Goal: Task Accomplishment & Management: Use online tool/utility

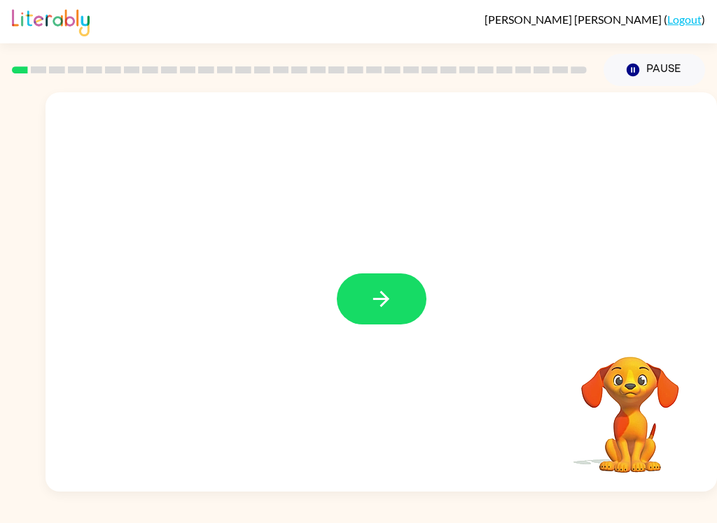
click at [373, 300] on icon "button" at bounding box center [381, 299] width 24 height 24
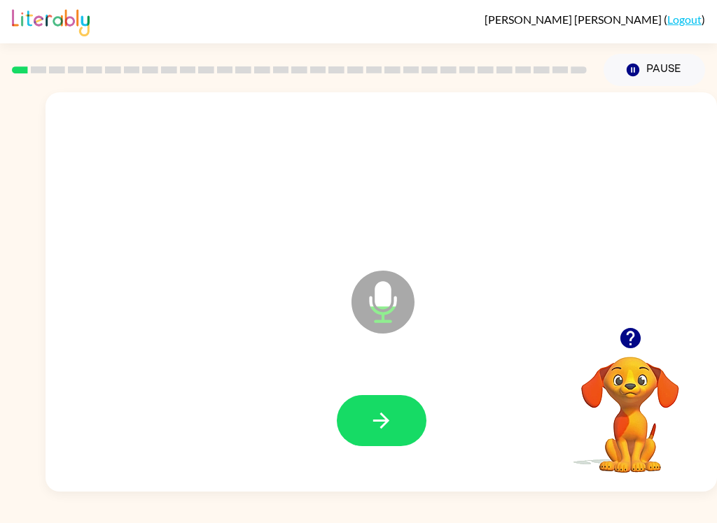
click at [374, 430] on icon "button" at bounding box center [381, 421] width 24 height 24
click at [388, 421] on icon "button" at bounding box center [381, 421] width 16 height 16
click at [398, 425] on button "button" at bounding box center [382, 420] width 90 height 51
click at [391, 430] on icon "button" at bounding box center [381, 421] width 24 height 24
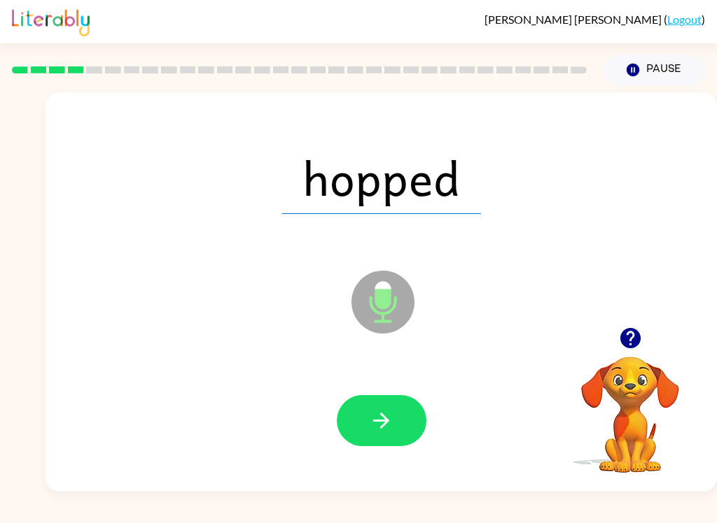
click at [388, 428] on icon "button" at bounding box center [381, 421] width 24 height 24
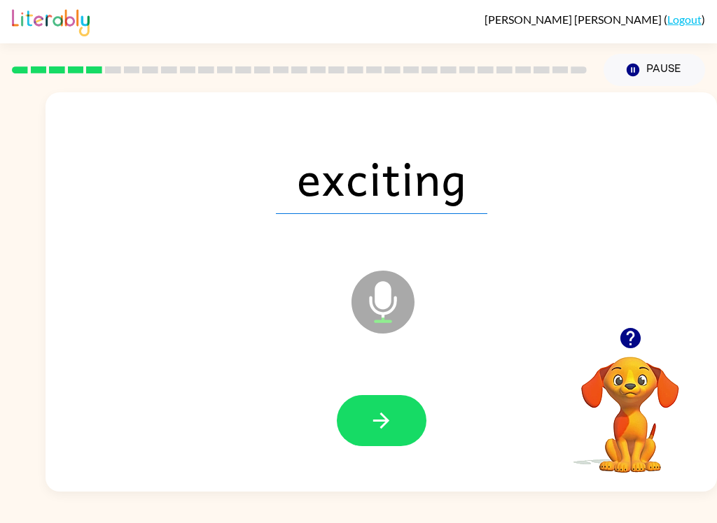
click at [393, 432] on button "button" at bounding box center [382, 420] width 90 height 51
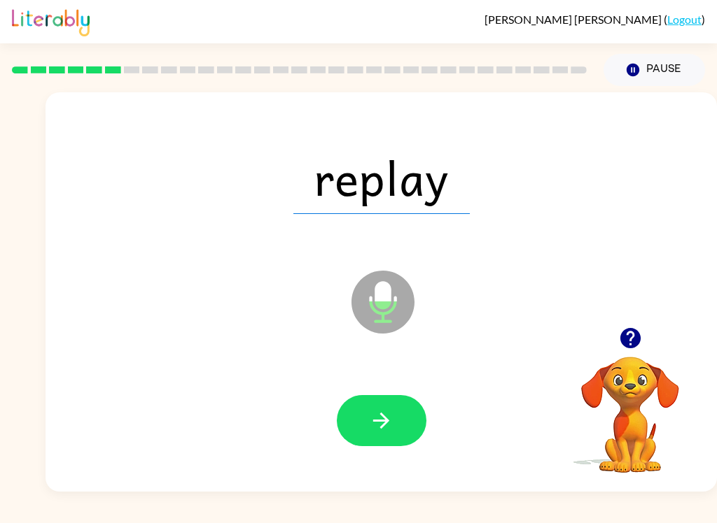
click at [388, 432] on icon "button" at bounding box center [381, 421] width 24 height 24
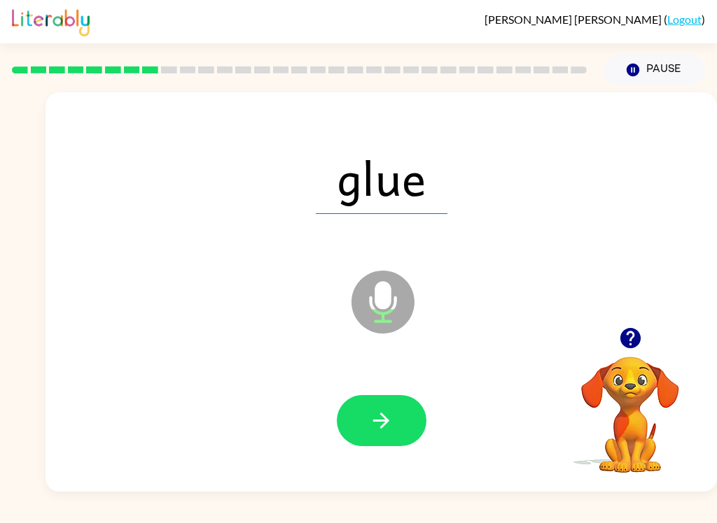
click at [395, 423] on button "button" at bounding box center [382, 420] width 90 height 51
click at [383, 428] on icon "button" at bounding box center [381, 421] width 16 height 16
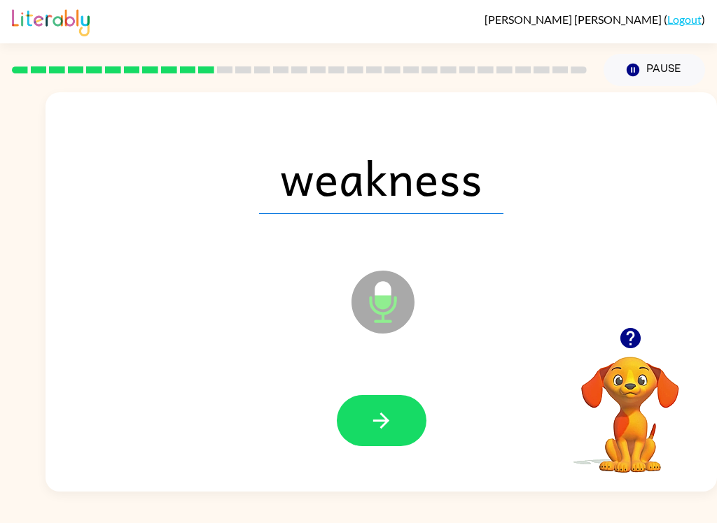
click at [383, 425] on icon "button" at bounding box center [381, 421] width 24 height 24
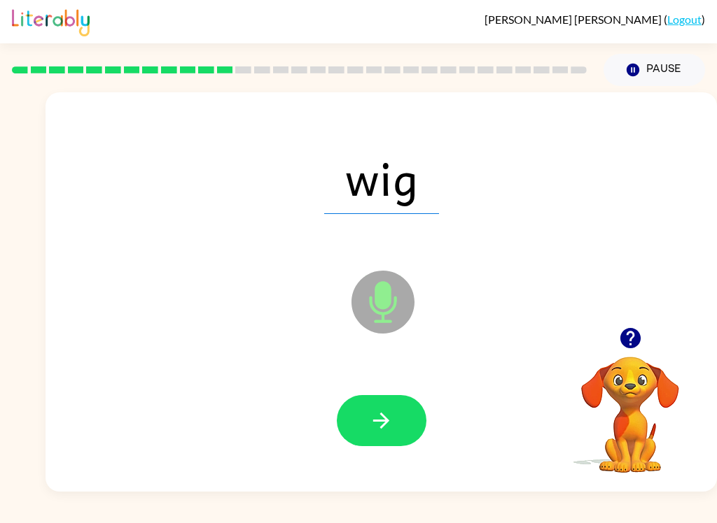
click at [393, 426] on button "button" at bounding box center [382, 420] width 90 height 51
click at [388, 440] on button "button" at bounding box center [382, 420] width 90 height 51
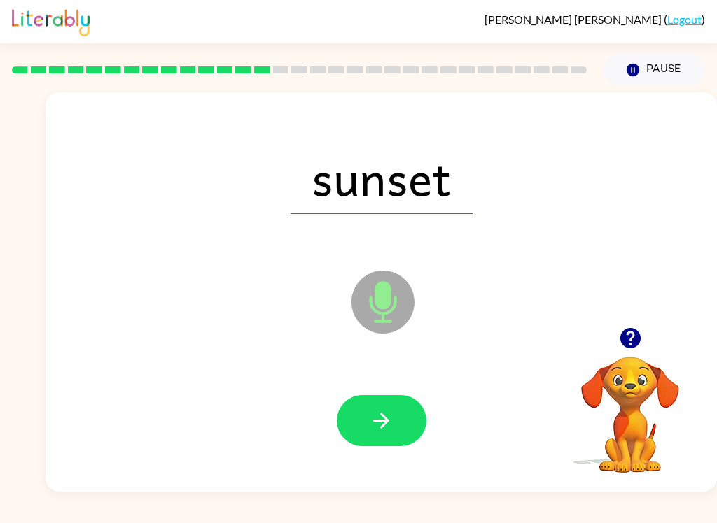
click at [381, 425] on icon "button" at bounding box center [381, 421] width 24 height 24
click at [388, 423] on icon "button" at bounding box center [381, 421] width 24 height 24
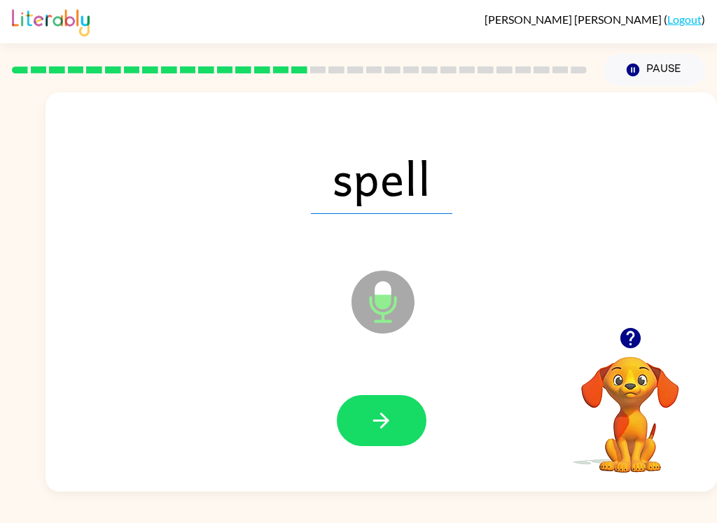
click at [398, 429] on button "button" at bounding box center [382, 420] width 90 height 51
click at [397, 432] on button "button" at bounding box center [382, 420] width 90 height 51
click at [395, 428] on button "button" at bounding box center [382, 420] width 90 height 51
click at [395, 432] on button "button" at bounding box center [382, 420] width 90 height 51
click at [391, 436] on button "button" at bounding box center [382, 420] width 90 height 51
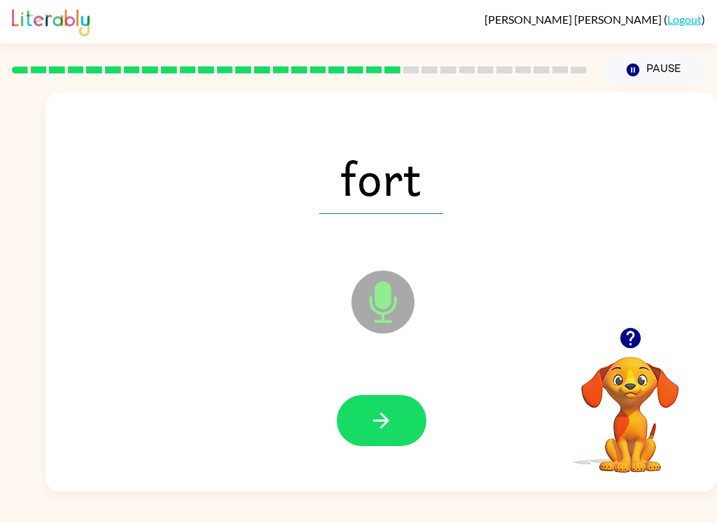
click at [396, 437] on button "button" at bounding box center [382, 420] width 90 height 51
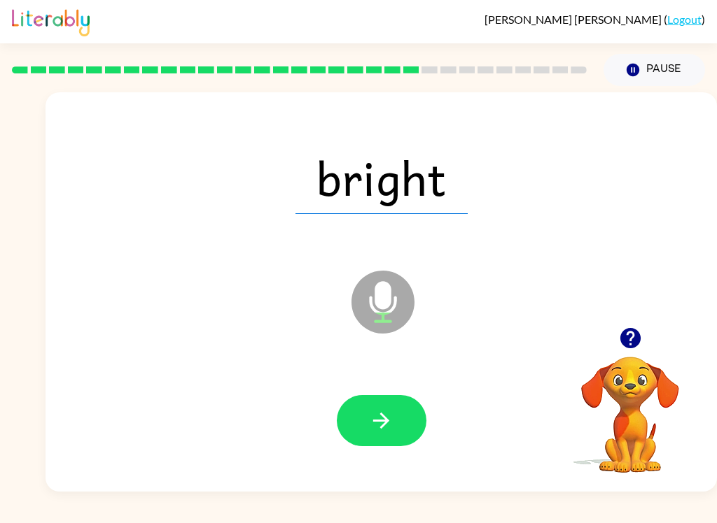
click at [388, 432] on icon "button" at bounding box center [381, 421] width 24 height 24
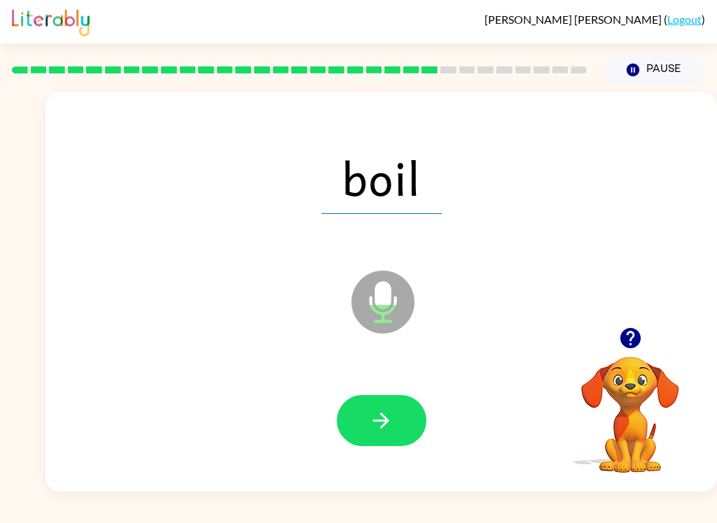
click at [388, 428] on icon "button" at bounding box center [381, 421] width 24 height 24
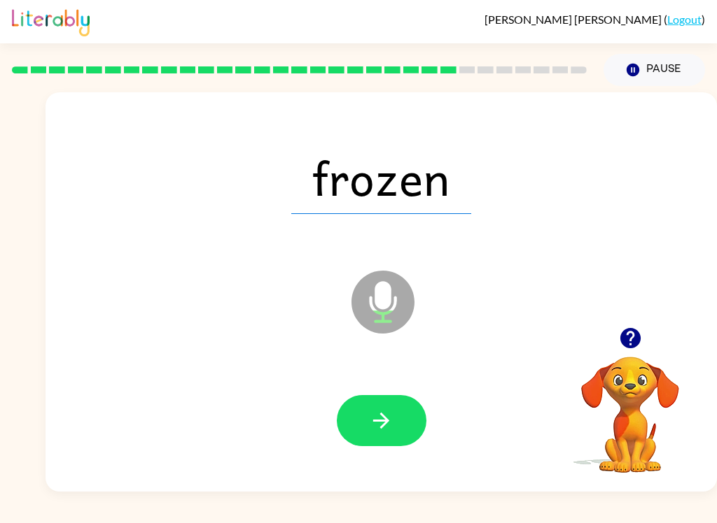
click at [389, 420] on icon "button" at bounding box center [381, 421] width 24 height 24
click at [389, 439] on button "button" at bounding box center [382, 420] width 90 height 51
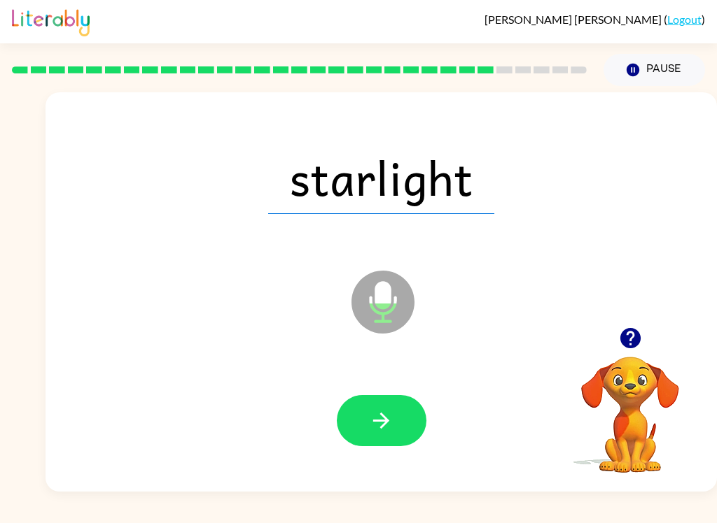
click at [396, 432] on button "button" at bounding box center [382, 420] width 90 height 51
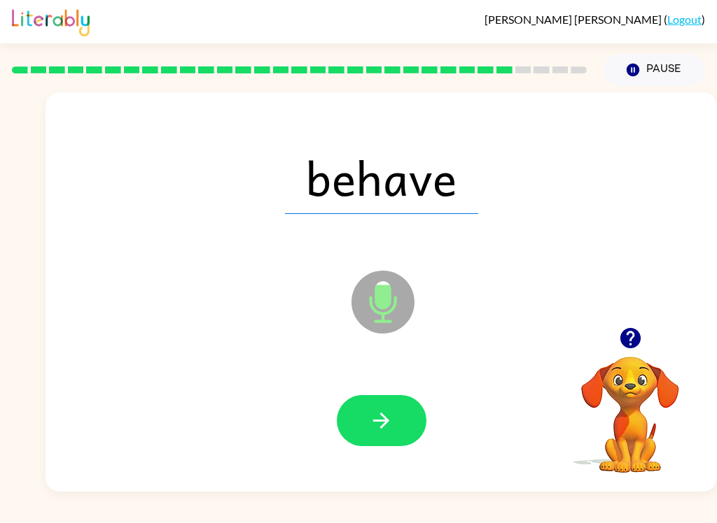
click at [401, 424] on button "button" at bounding box center [382, 420] width 90 height 51
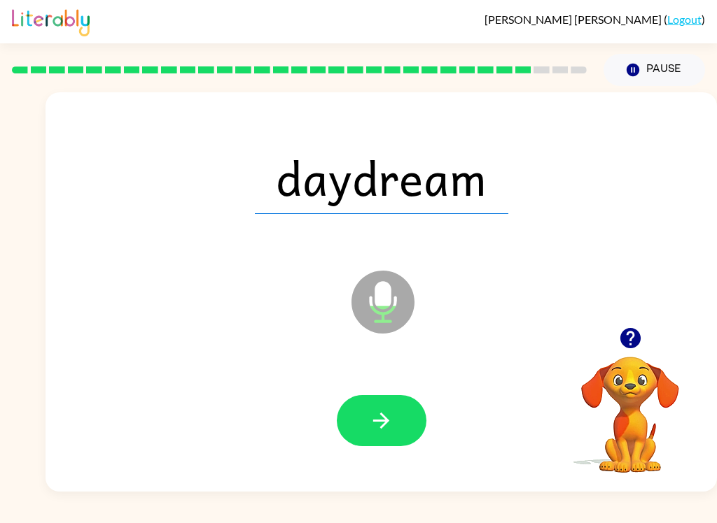
click at [389, 427] on icon "button" at bounding box center [381, 421] width 24 height 24
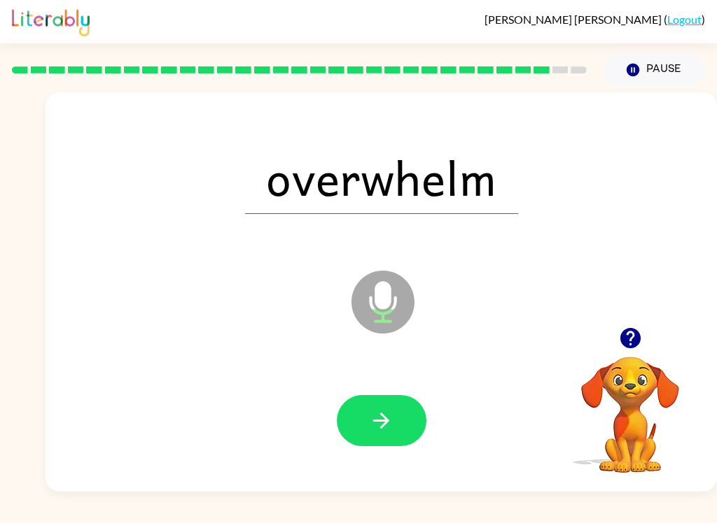
click at [393, 431] on button "button" at bounding box center [382, 420] width 90 height 51
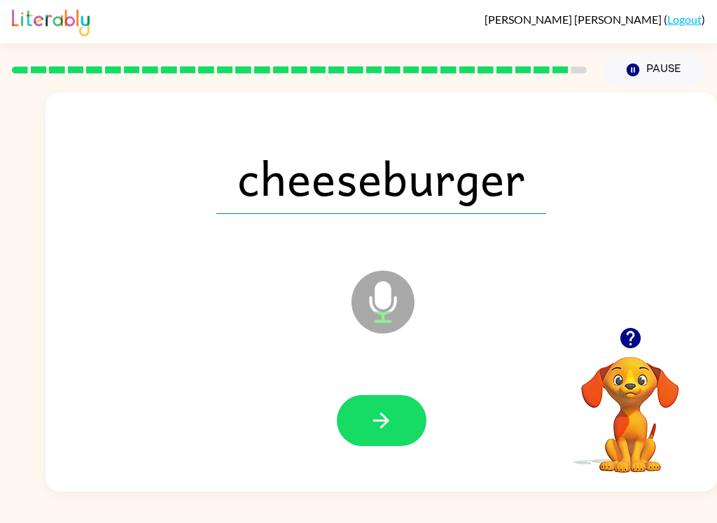
click at [381, 430] on icon "button" at bounding box center [381, 421] width 24 height 24
